Goal: Transaction & Acquisition: Purchase product/service

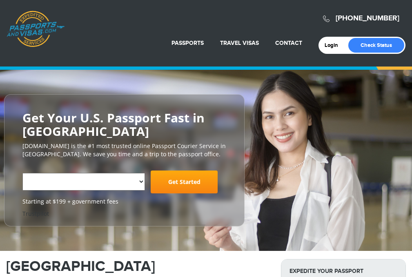
select select "**********"
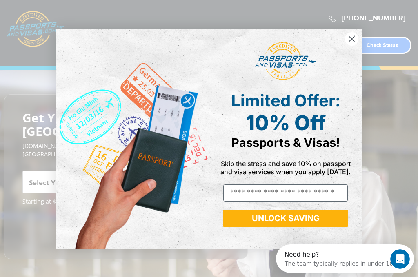
click at [349, 36] on icon "Close dialog" at bounding box center [352, 39] width 6 height 6
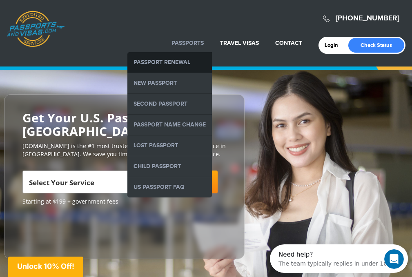
click at [170, 64] on link "Passport Renewal" at bounding box center [169, 62] width 84 height 20
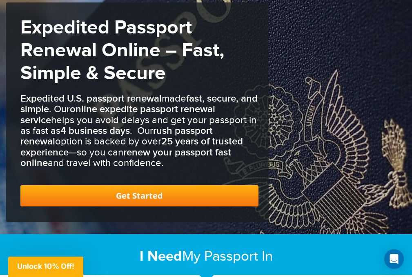
scroll to position [122, 0]
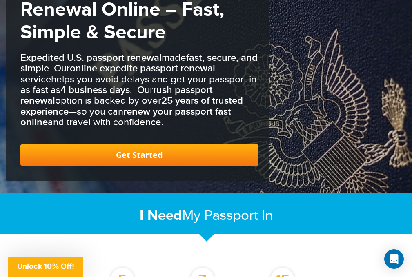
click at [137, 149] on link "Get Started" at bounding box center [139, 154] width 238 height 21
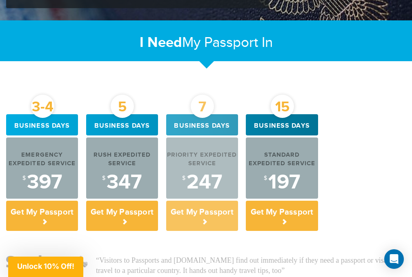
scroll to position [377, 0]
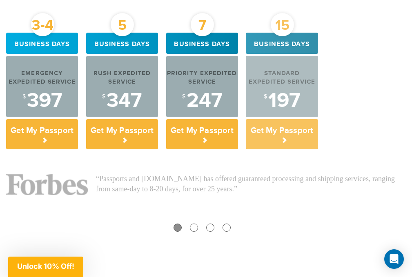
click at [284, 138] on p "Get My Passport" at bounding box center [282, 134] width 72 height 30
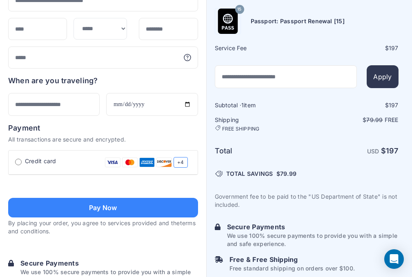
scroll to position [327, 0]
